Goal: Participate in discussion: Participate in discussion

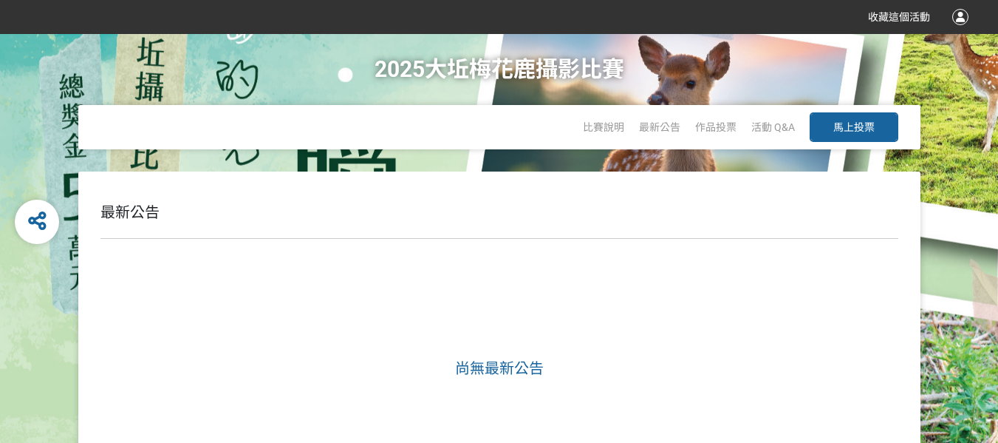
click at [849, 123] on span "馬上投票" at bounding box center [853, 127] width 41 height 12
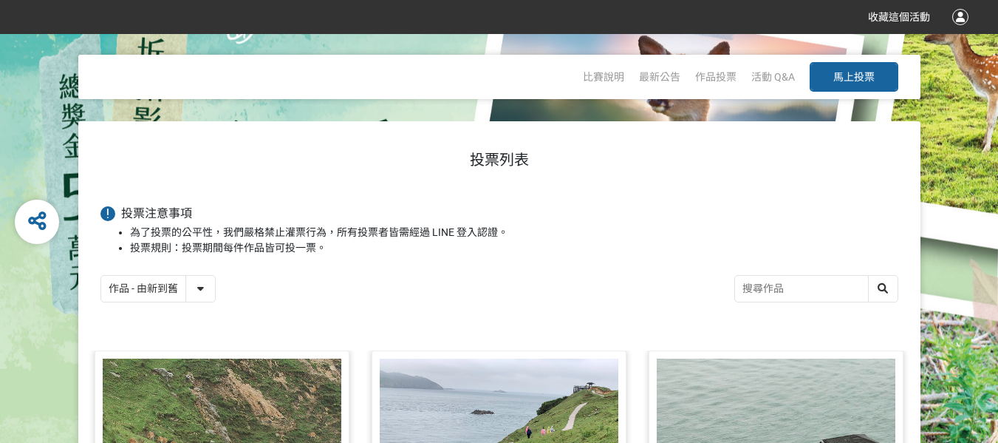
scroll to position [148, 0]
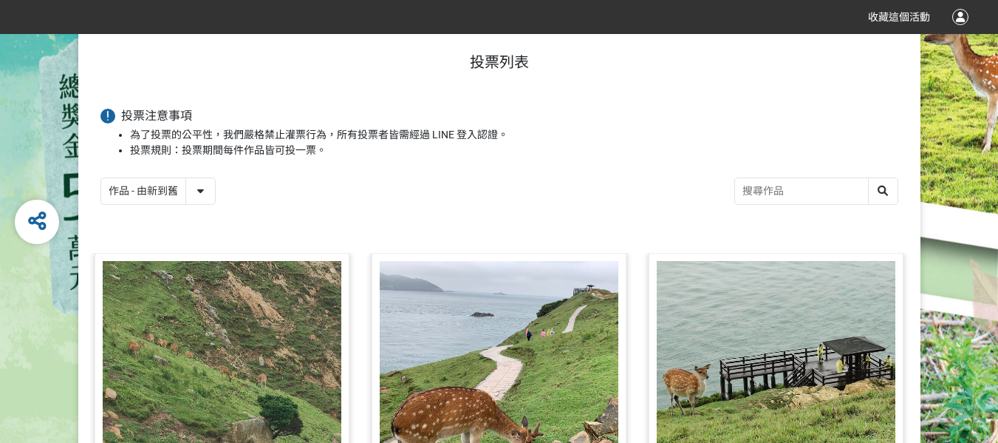
click at [175, 199] on select "作品 - 由新到舊 作品 - 由舊到新 票數 - 由多到少 票數 - 由少到多" at bounding box center [158, 191] width 114 height 26
click at [101, 179] on select "作品 - 由新到舊 作品 - 由舊到新 票數 - 由多到少 票數 - 由少到多" at bounding box center [158, 191] width 114 height 26
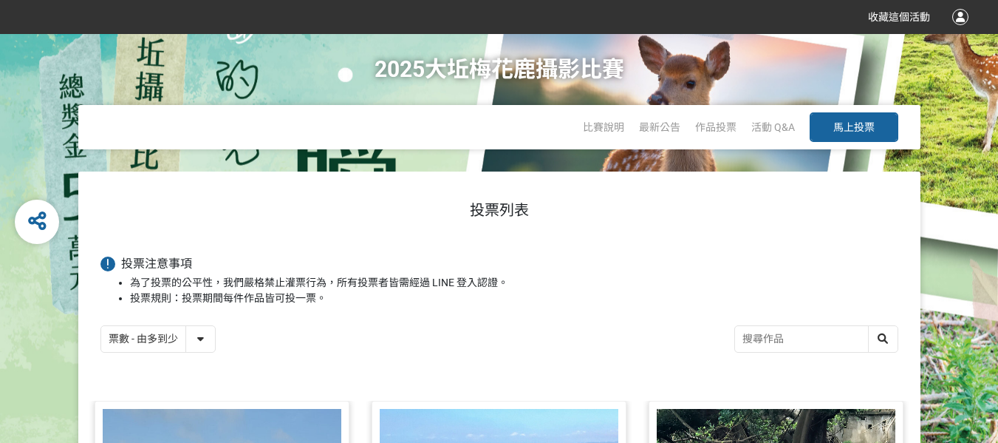
click at [190, 344] on select "作品 - 由新到舊 作品 - 由舊到新 票數 - 由多到少 票數 - 由少到多" at bounding box center [158, 339] width 114 height 26
select select "newest"
click at [101, 327] on select "作品 - 由新到舊 作品 - 由舊到新 票數 - 由多到少 票數 - 由少到多" at bounding box center [158, 339] width 114 height 26
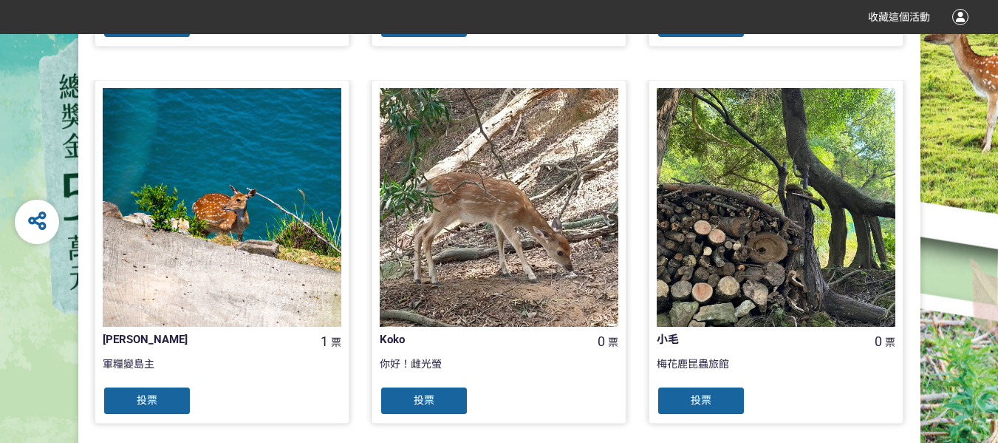
scroll to position [1608, 0]
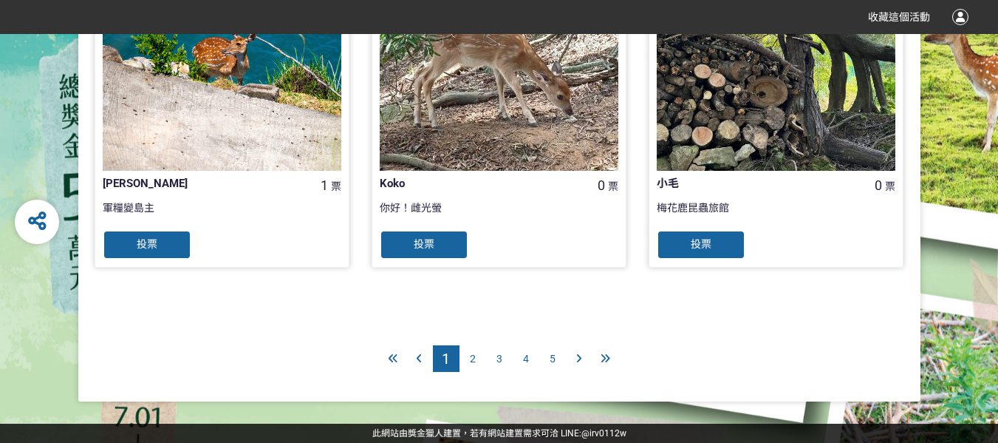
click at [559, 359] on div "5" at bounding box center [552, 358] width 27 height 27
